Goal: Information Seeking & Learning: Learn about a topic

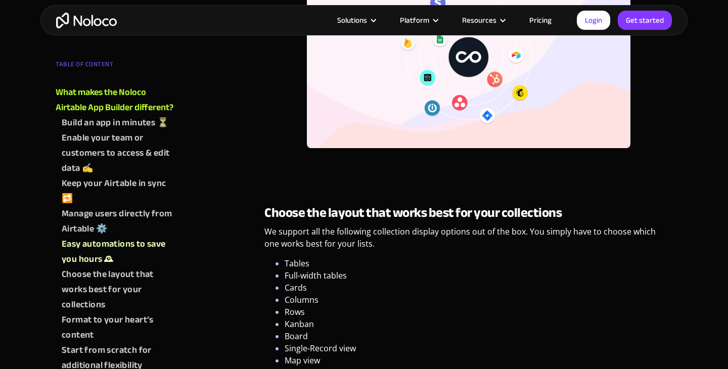
scroll to position [2508, 0]
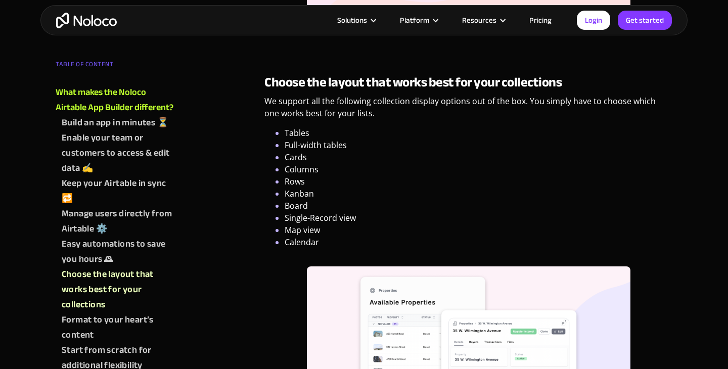
click at [540, 20] on link "Pricing" at bounding box center [541, 20] width 48 height 13
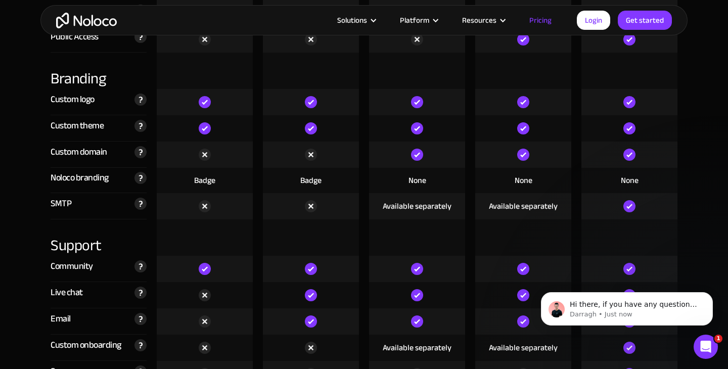
scroll to position [2356, 0]
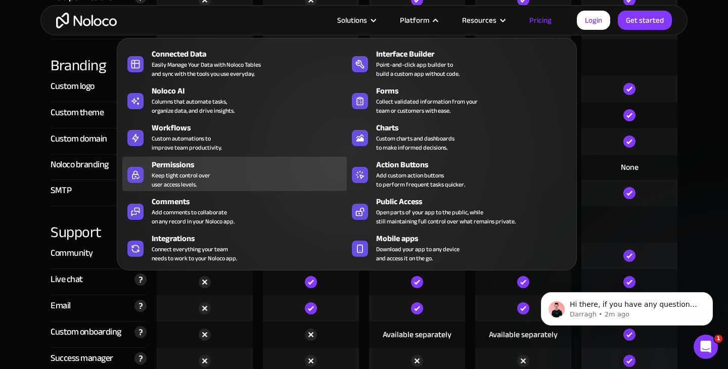
click at [185, 171] on div "Keep tight control over user access levels." at bounding box center [181, 180] width 59 height 18
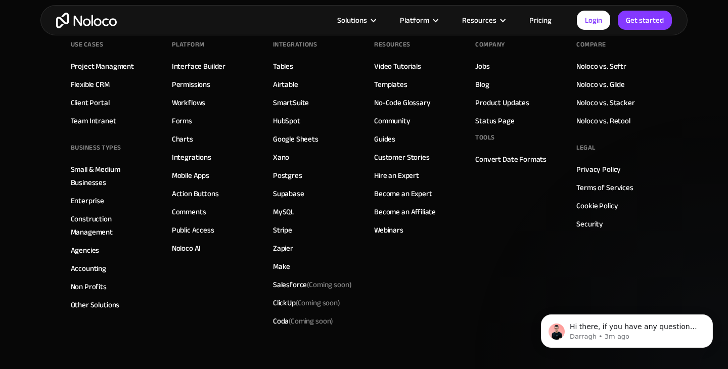
scroll to position [3547, 0]
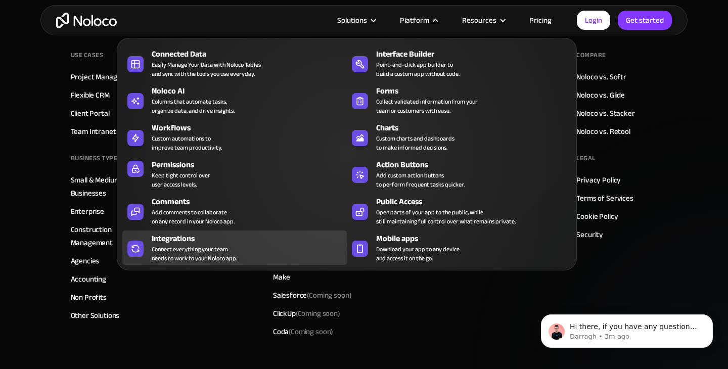
click at [222, 251] on div "Connect everything your team needs to work to your Noloco app." at bounding box center [194, 254] width 85 height 18
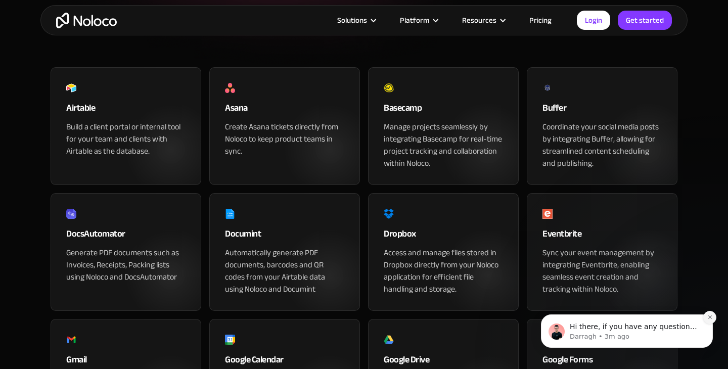
click at [711, 316] on icon "Dismiss notification" at bounding box center [710, 317] width 4 height 4
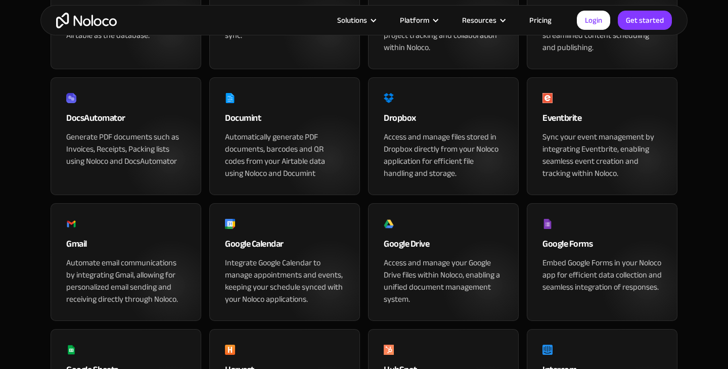
scroll to position [285, 0]
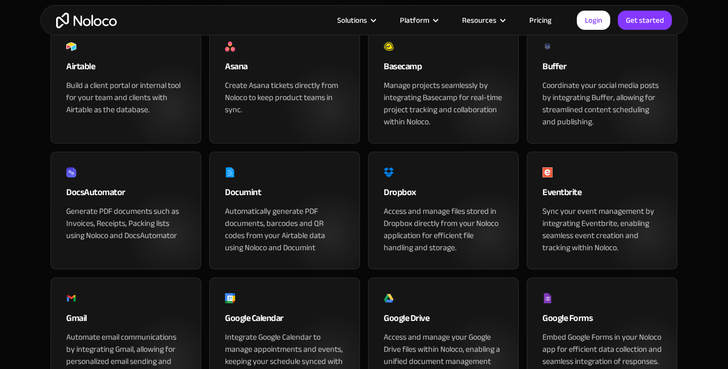
click at [100, 79] on div "Airtable" at bounding box center [125, 69] width 119 height 20
